Goal: Task Accomplishment & Management: Manage account settings

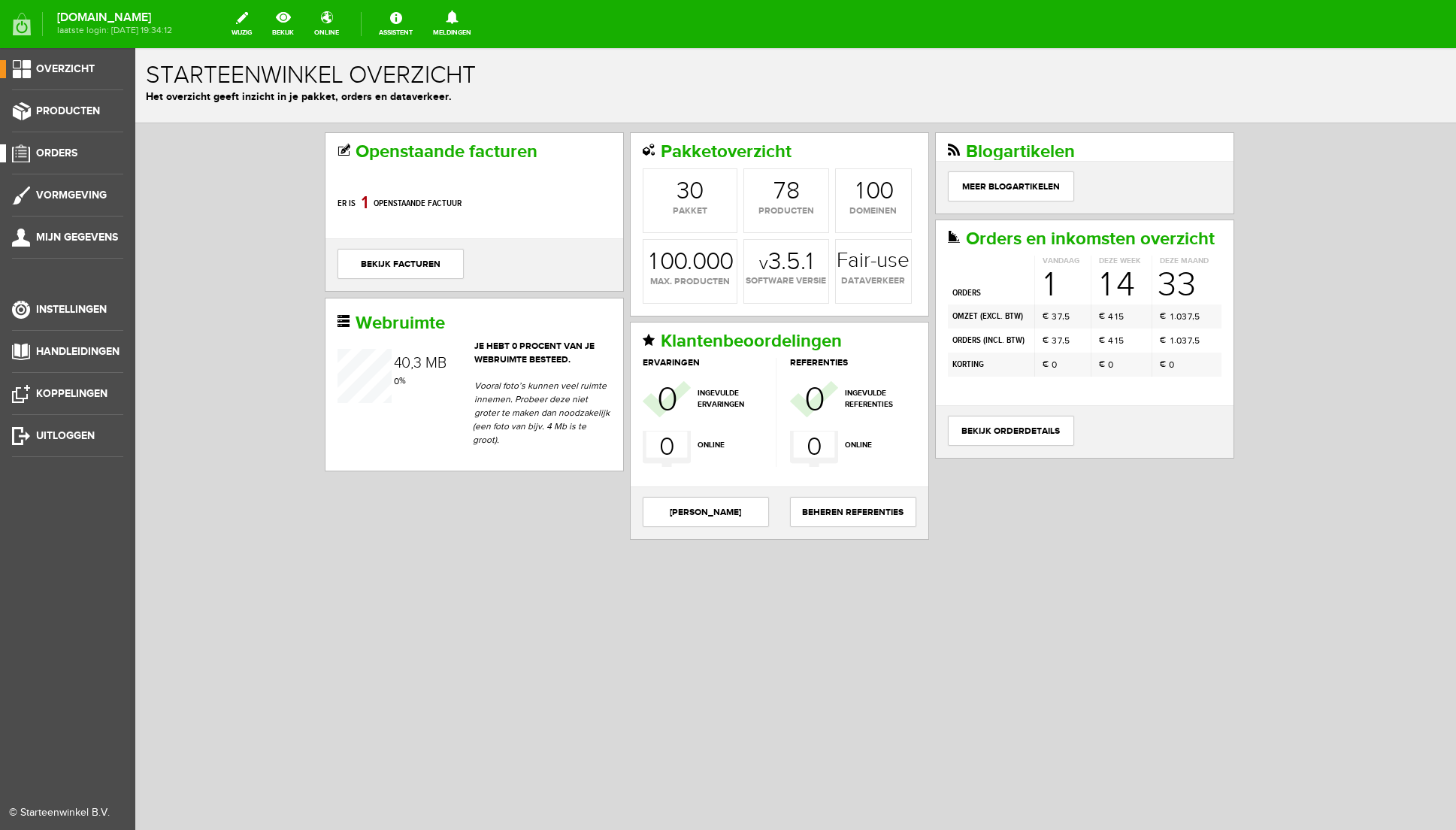
click at [64, 152] on span "Orders" at bounding box center [57, 153] width 41 height 13
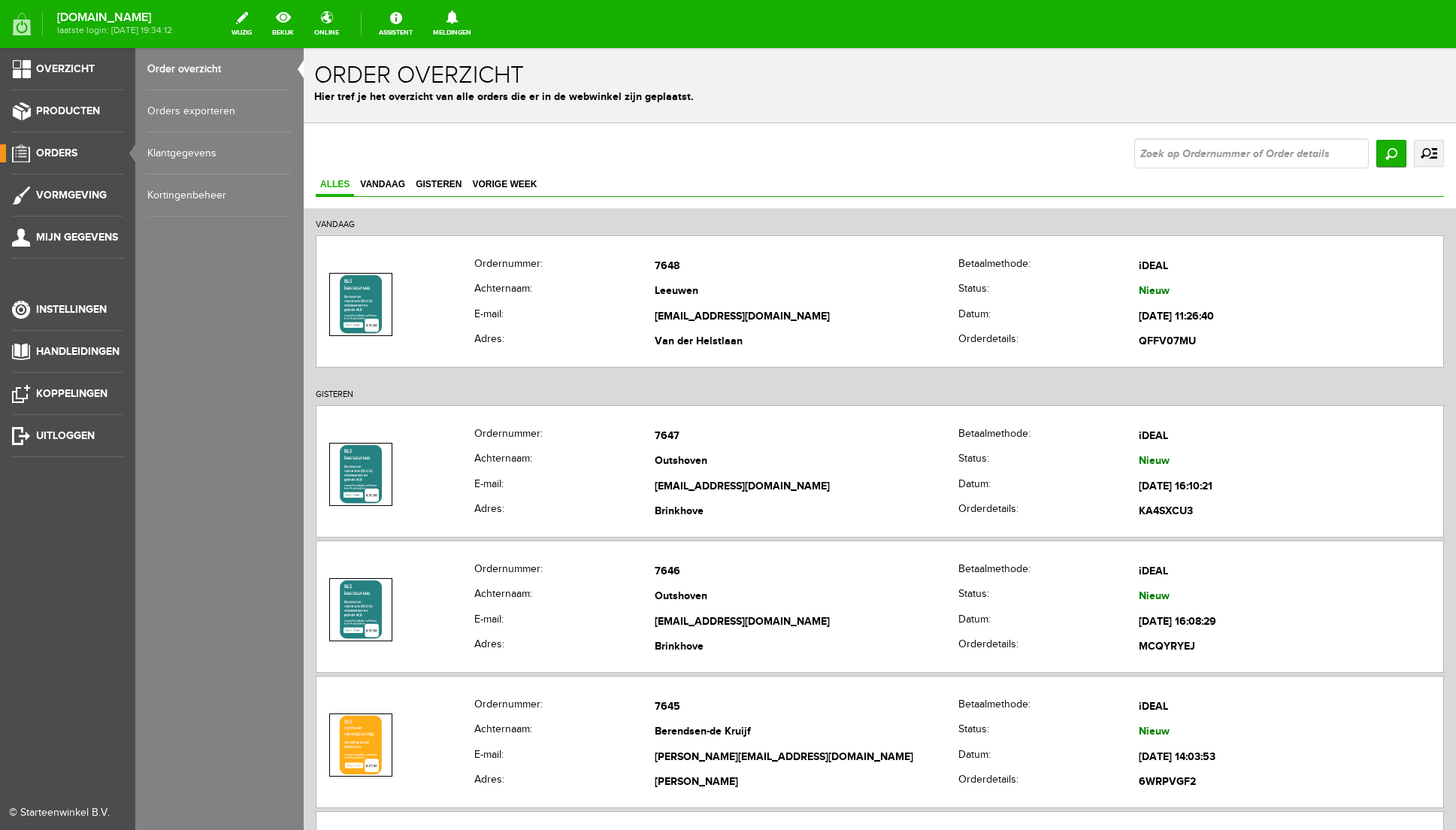
click at [207, 202] on link "Kortingenbeheer" at bounding box center [220, 195] width 145 height 42
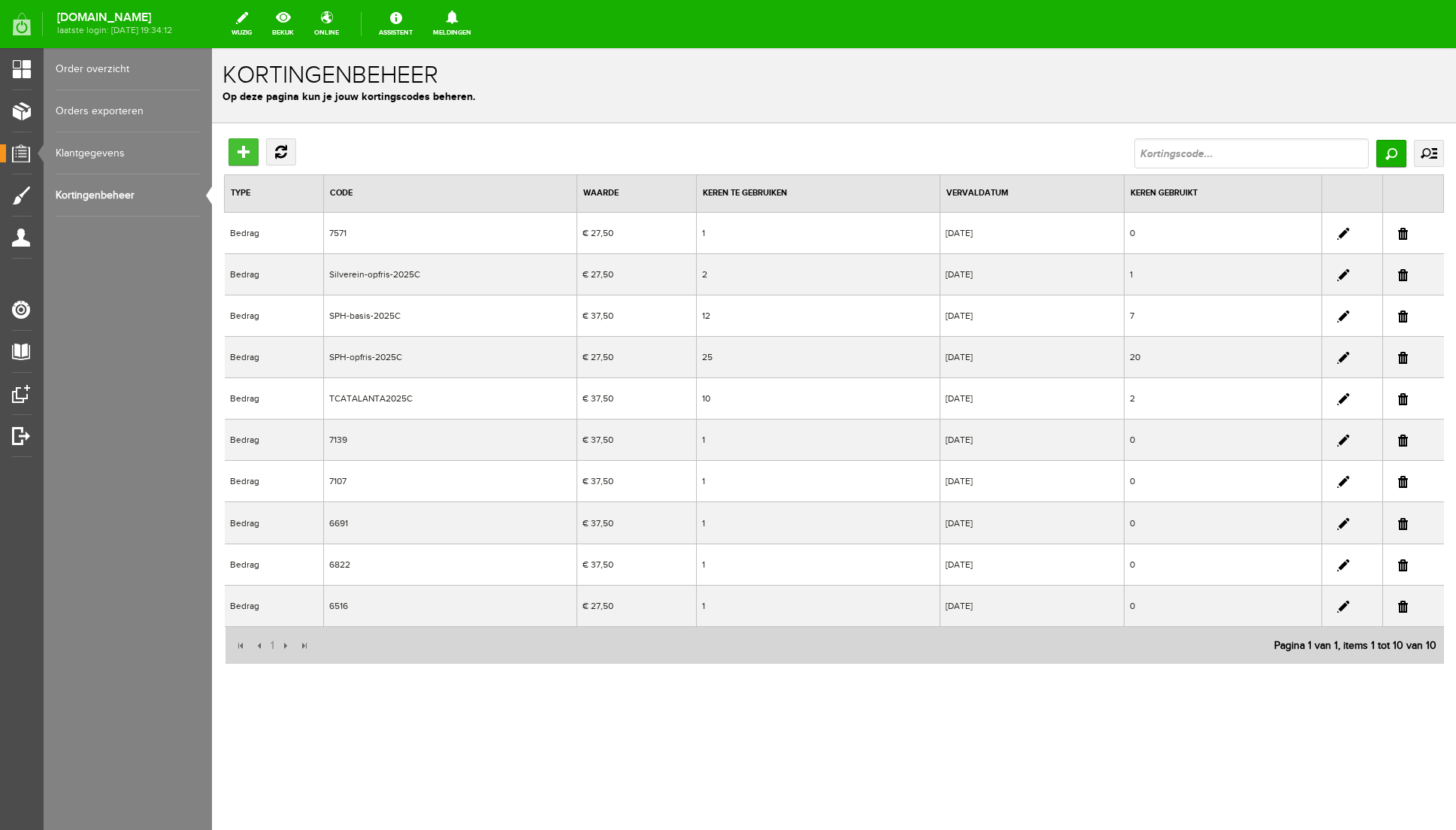
click at [251, 152] on input "Toevoegen" at bounding box center [243, 151] width 30 height 27
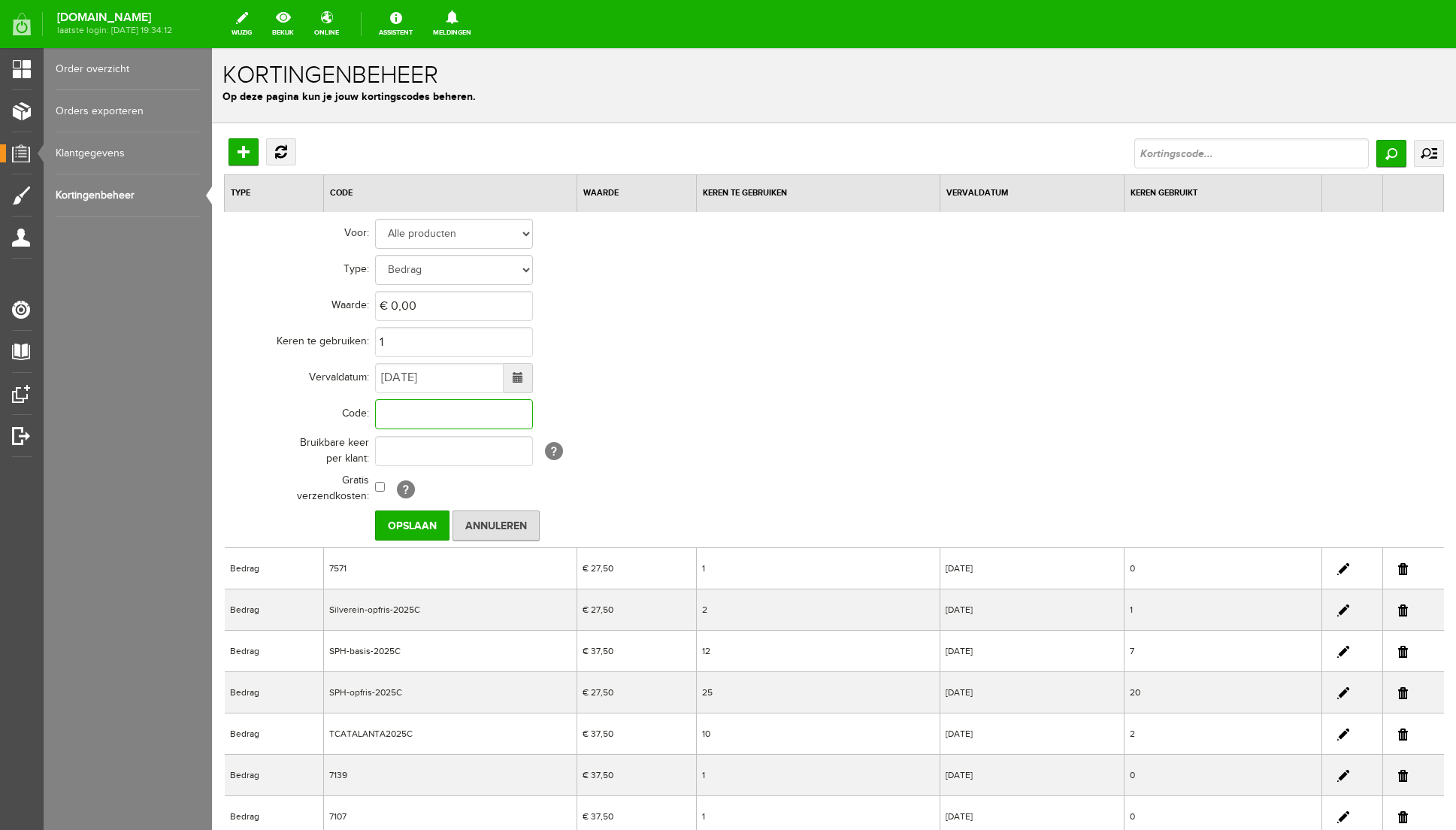
click at [459, 414] on input "text" at bounding box center [454, 414] width 158 height 30
type input "7445"
click at [452, 373] on input "[DATE]" at bounding box center [439, 378] width 129 height 30
drag, startPoint x: 453, startPoint y: 375, endPoint x: 337, endPoint y: 375, distance: 116.0
click at [337, 375] on tr "Vervaldatum: [DATE]" at bounding box center [585, 378] width 721 height 36
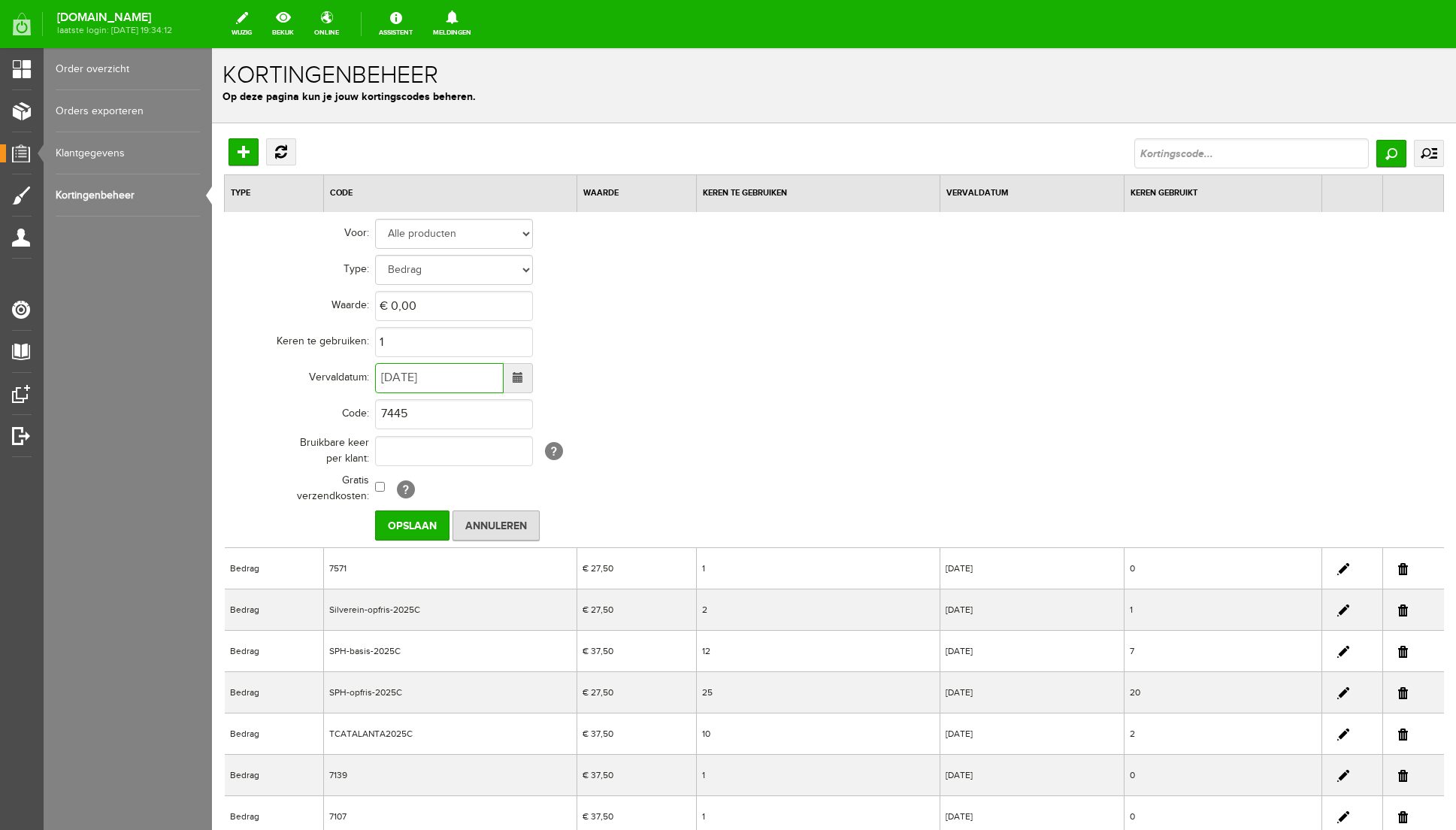
type input "[DATE]"
click at [444, 304] on input "0" at bounding box center [454, 305] width 158 height 30
type input "€ 27,50"
click at [806, 317] on td "€ 27,50" at bounding box center [660, 305] width 572 height 36
click at [415, 526] on input "Opslaan" at bounding box center [412, 525] width 74 height 30
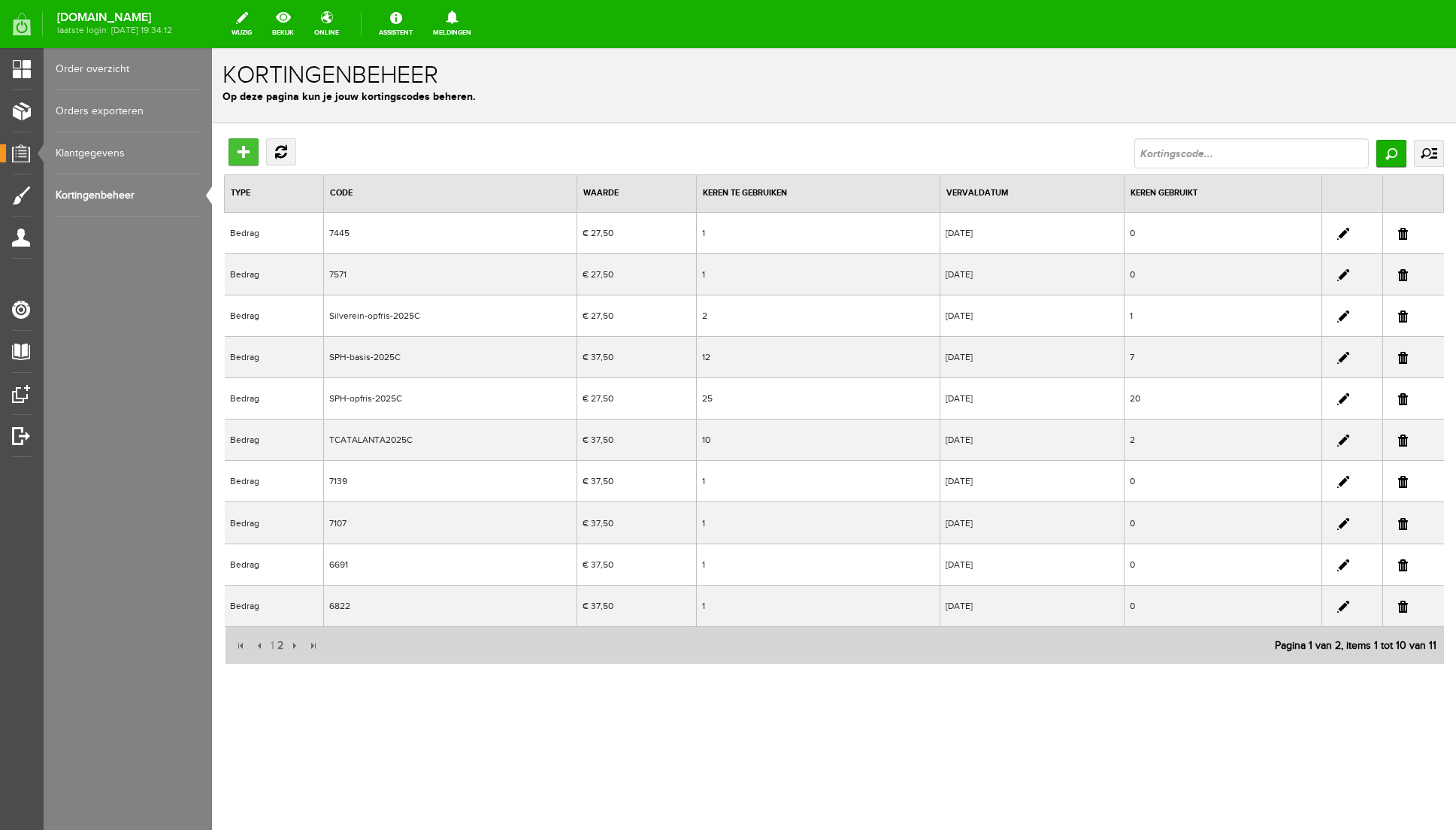
click at [236, 145] on input "Toevoegen" at bounding box center [243, 151] width 30 height 27
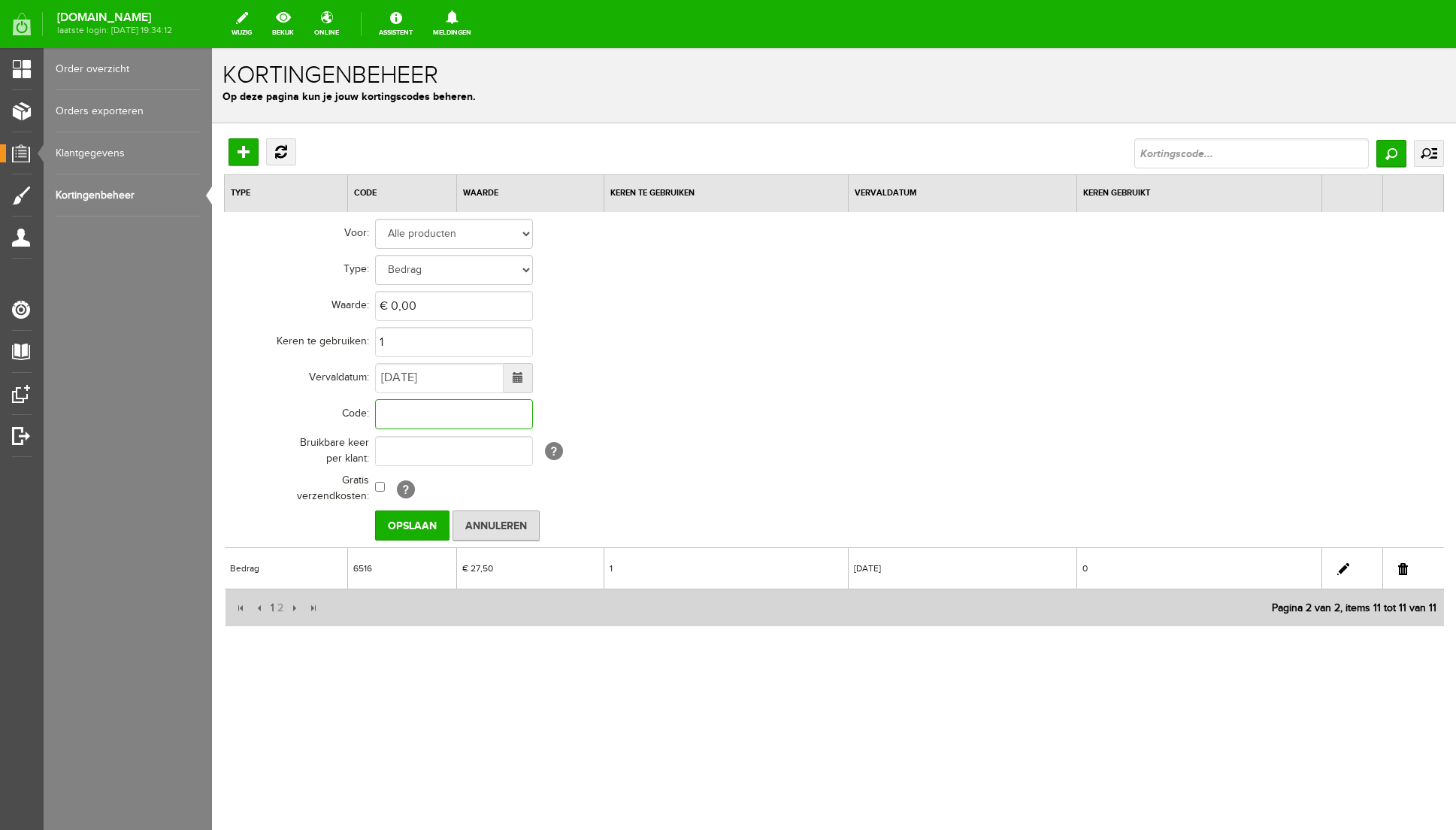
click at [438, 422] on input "text" at bounding box center [454, 414] width 158 height 30
type input "7174"
drag, startPoint x: 456, startPoint y: 376, endPoint x: 311, endPoint y: 382, distance: 145.1
click at [311, 382] on tr "Vervaldatum: [DATE]" at bounding box center [585, 378] width 721 height 36
type input "[DATE]"
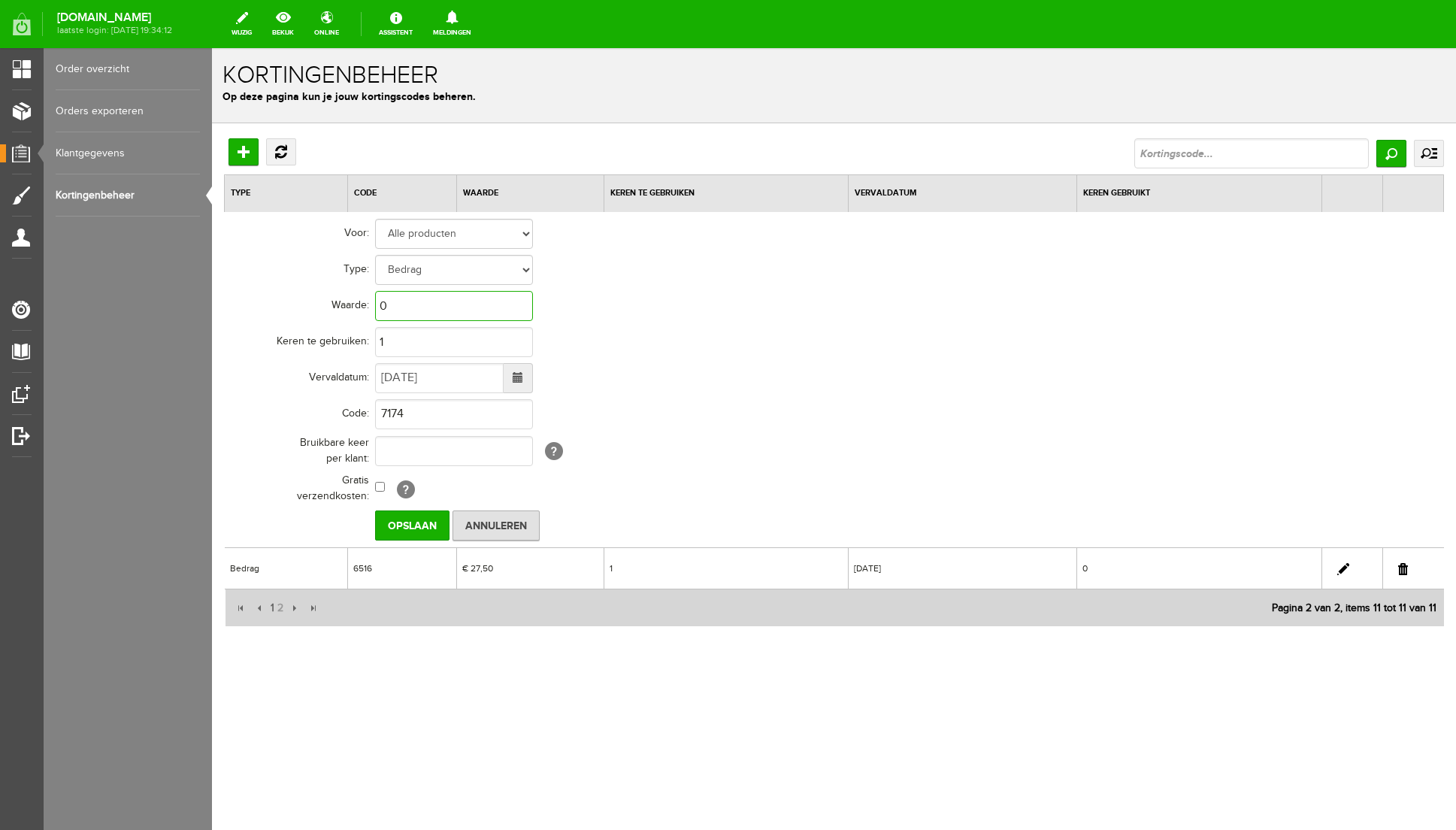
click at [445, 307] on input "0" at bounding box center [454, 305] width 158 height 30
type input "€ 37,50"
click at [822, 340] on td "1" at bounding box center [660, 342] width 572 height 36
click at [404, 524] on input "Opslaan" at bounding box center [412, 525] width 74 height 30
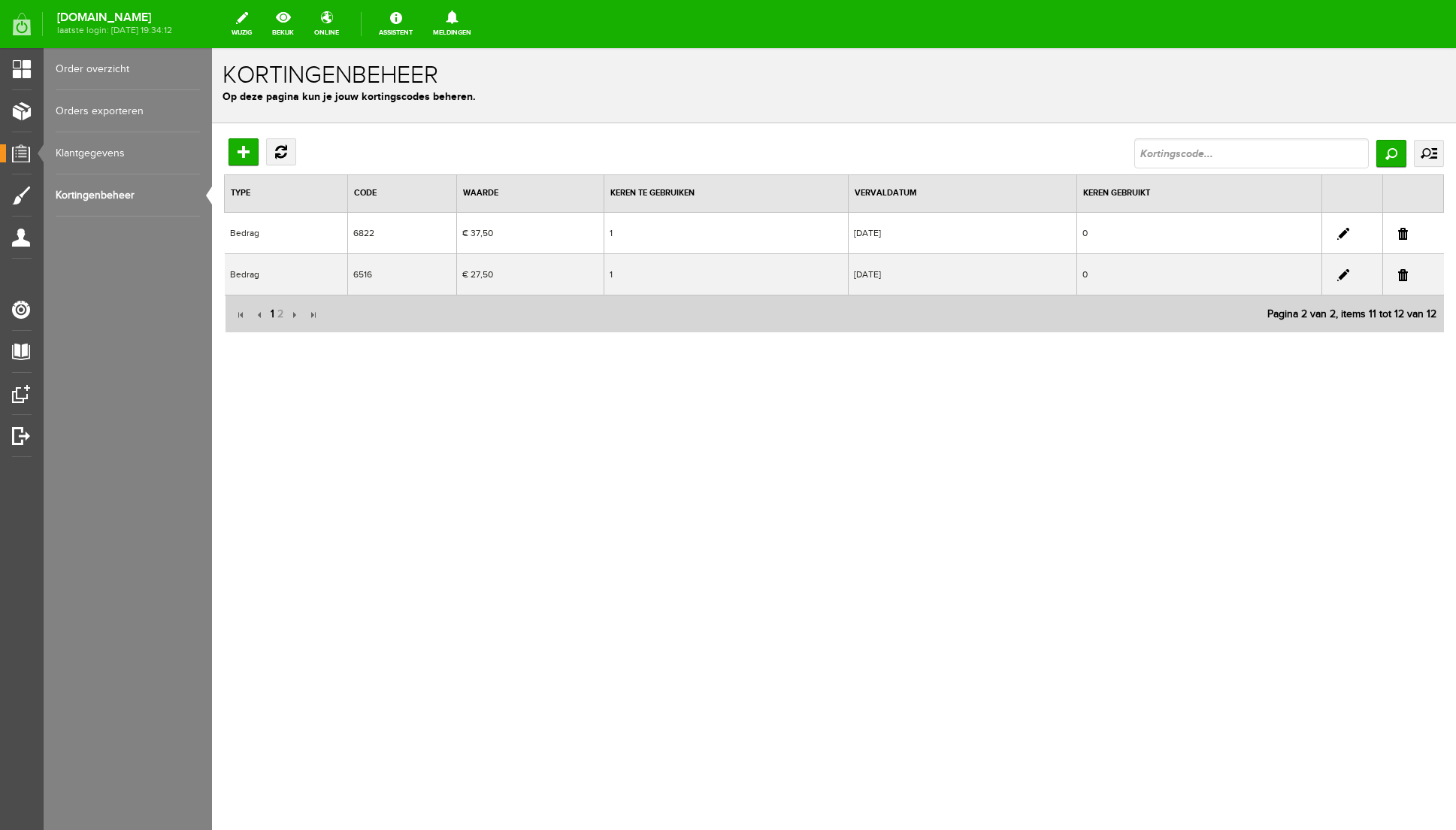
click at [274, 311] on span "1" at bounding box center [272, 314] width 7 height 30
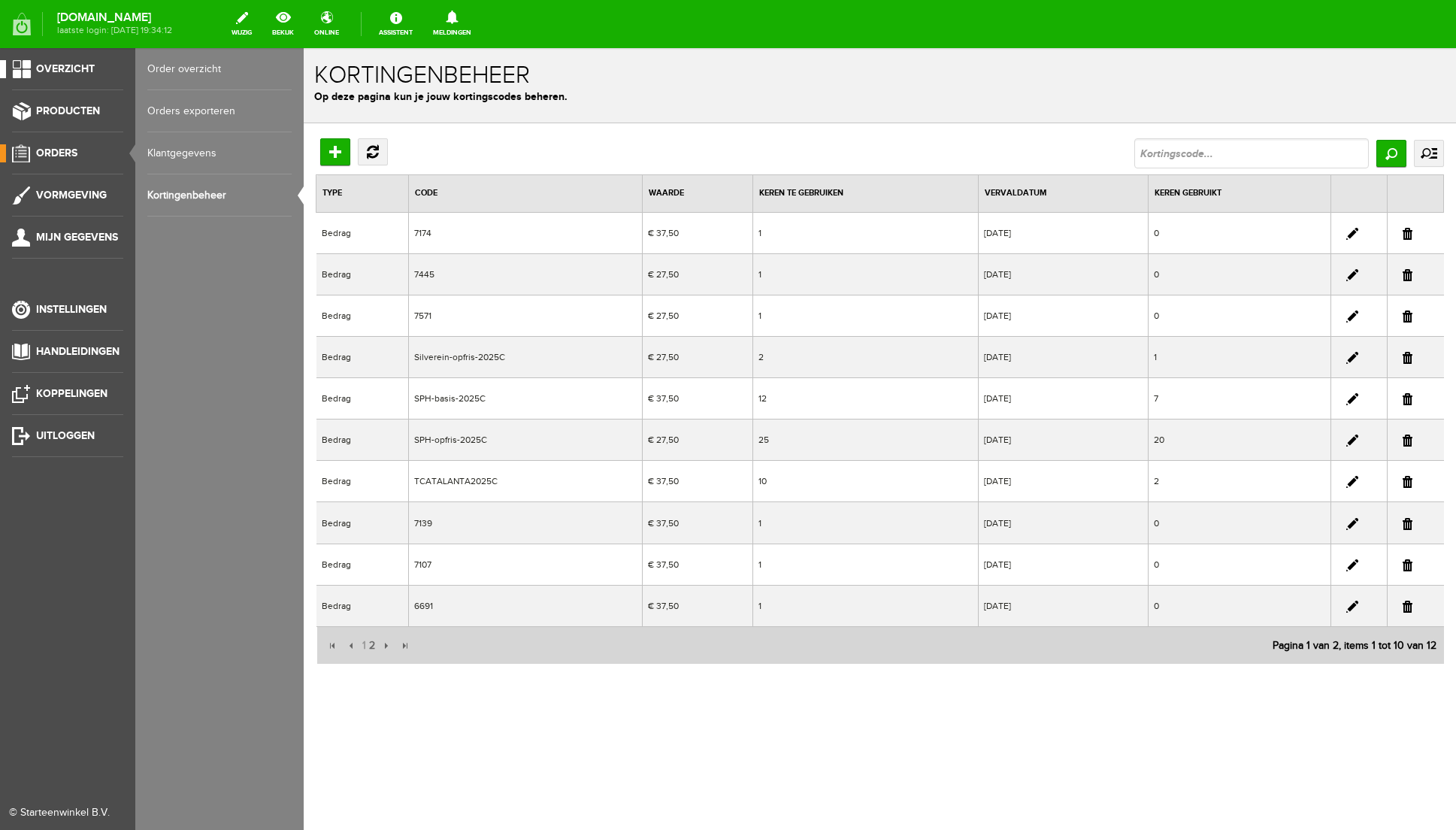
click at [57, 67] on span "Overzicht" at bounding box center [65, 69] width 59 height 13
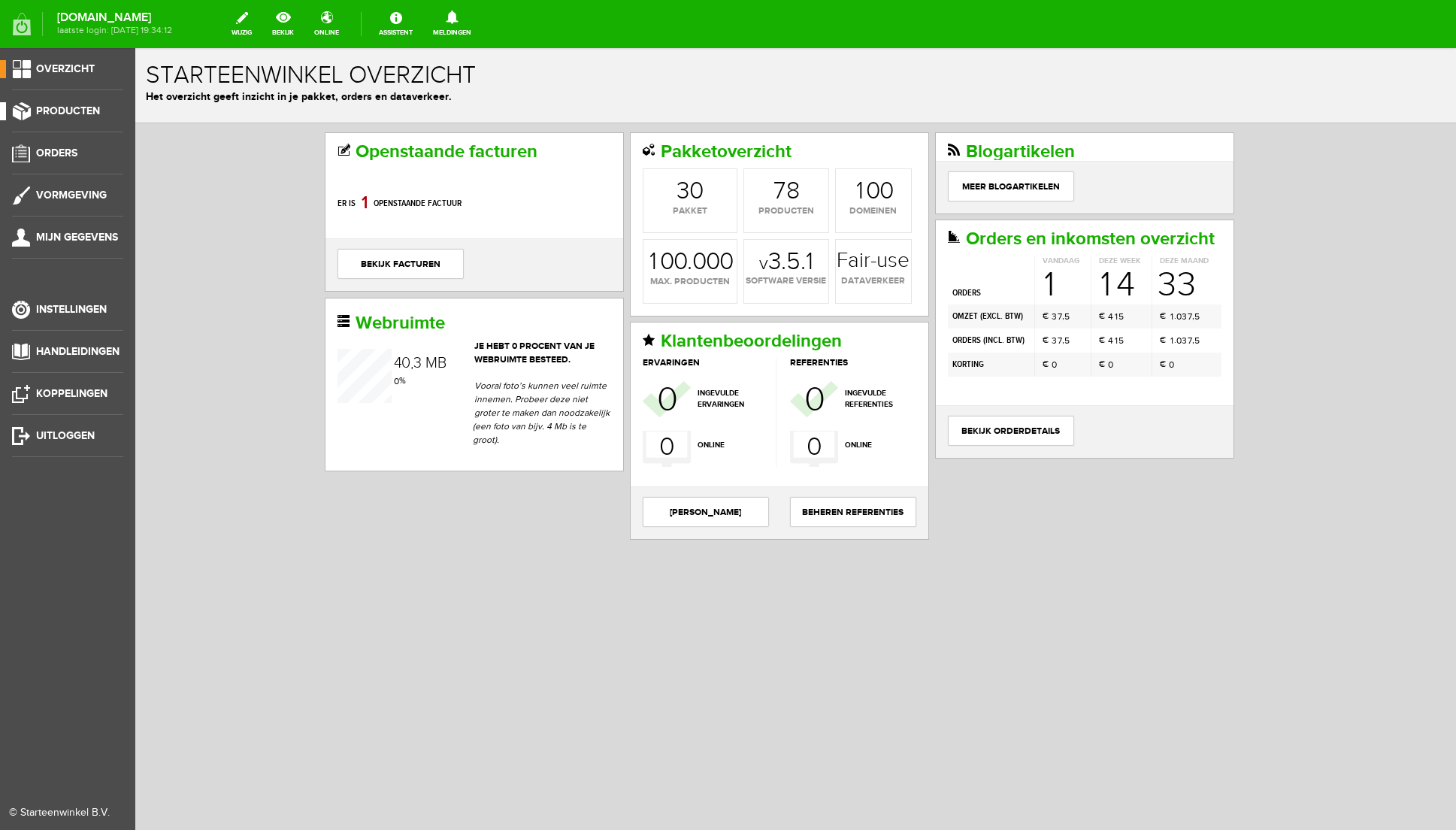
click at [65, 110] on span "Producten" at bounding box center [68, 111] width 64 height 13
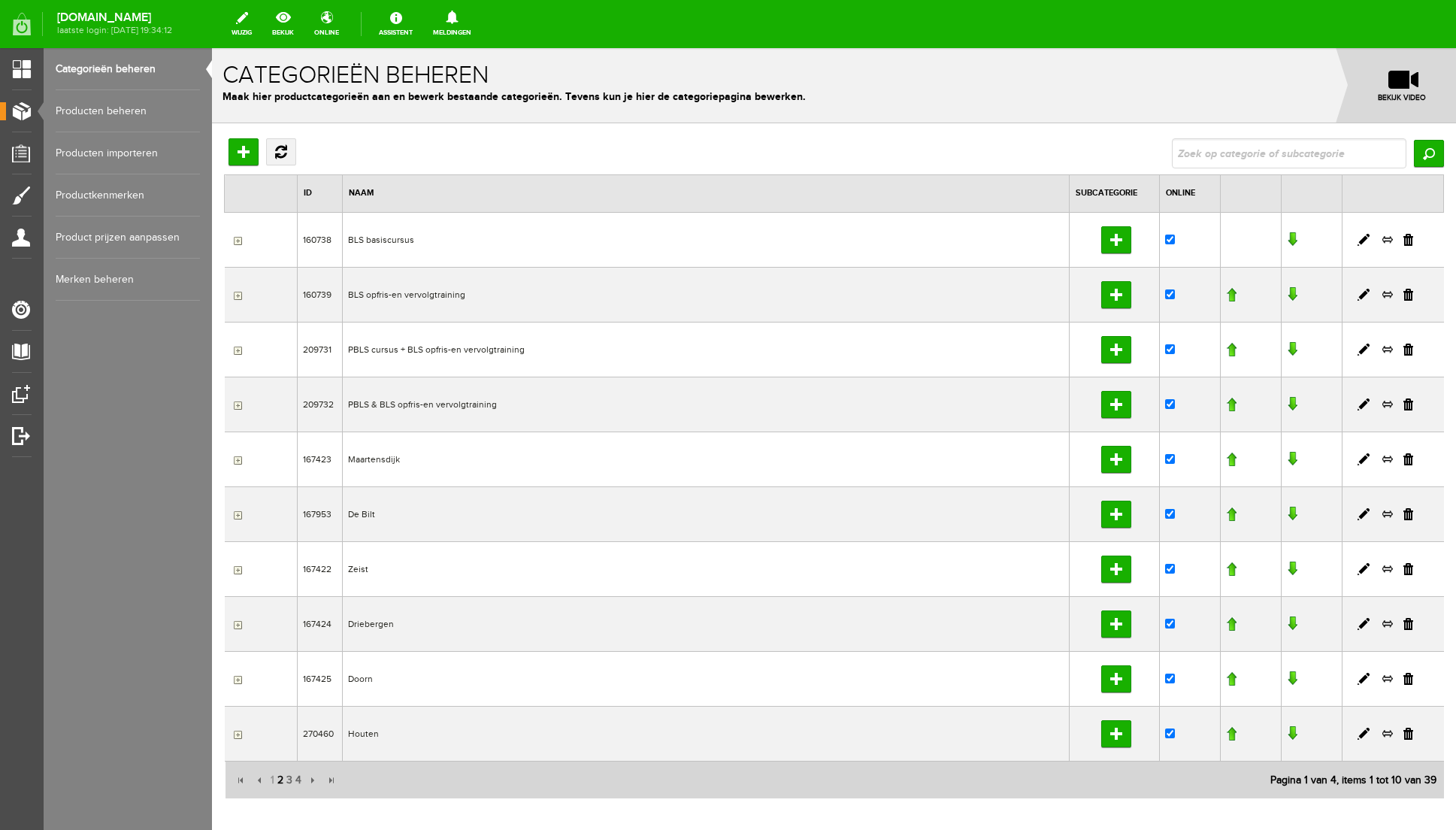
click at [280, 781] on span "2" at bounding box center [281, 780] width 9 height 30
click at [1169, 344] on input "checkbox" at bounding box center [1170, 349] width 10 height 10
checkbox input "false"
